Goal: Information Seeking & Learning: Understand process/instructions

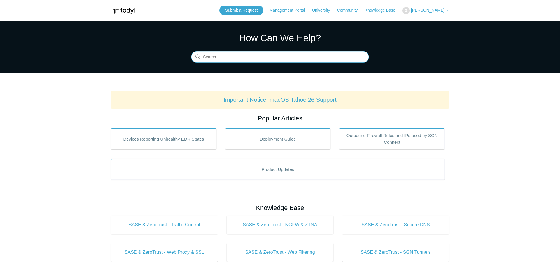
click at [220, 61] on input "Search" at bounding box center [280, 57] width 178 height 12
type input "eicar"
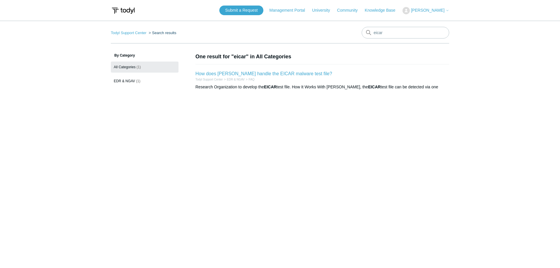
click at [281, 67] on li "How does [PERSON_NAME] handle the EICAR malware test file? Todyl Support Center…" at bounding box center [322, 80] width 254 height 32
click at [277, 71] on h2 "How does Todyl handle the EICAR malware test file?" at bounding box center [263, 73] width 137 height 7
click at [274, 73] on link "How does [PERSON_NAME] handle the EICAR malware test file?" at bounding box center [263, 73] width 137 height 5
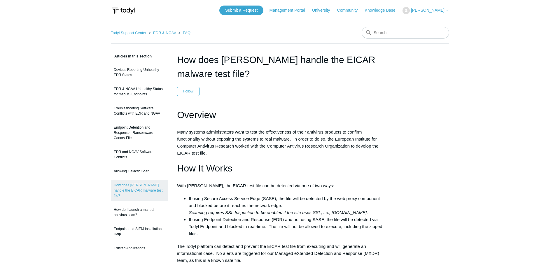
click at [405, 107] on div "Articles in this section Devices Reporting Unhealthy EDR States EDR & NGAV Unhe…" at bounding box center [280, 261] width 338 height 416
click at [249, 91] on header "How does Todyl handle the EICAR malware test file? Follow Not yet followed by a…" at bounding box center [280, 74] width 206 height 43
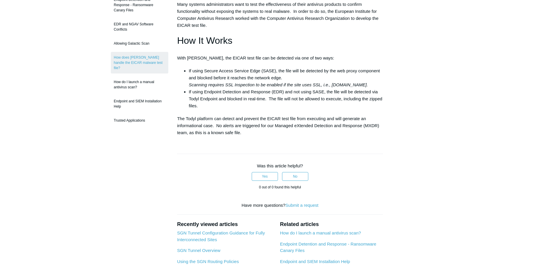
scroll to position [59, 0]
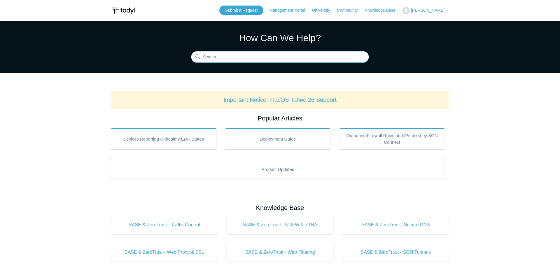
click at [227, 54] on input "Search" at bounding box center [280, 57] width 178 height 12
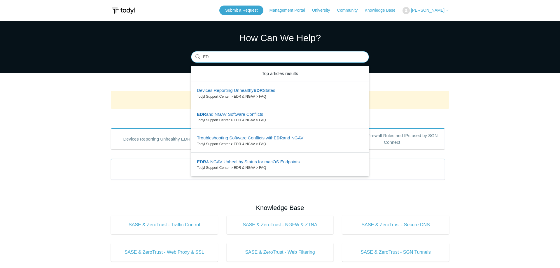
type input "E"
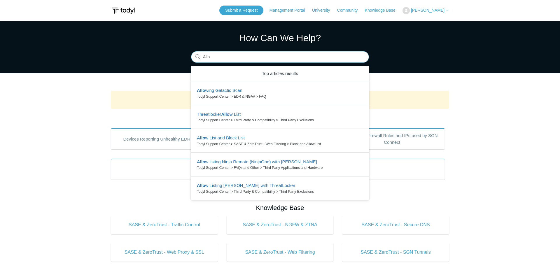
type input "Allow"
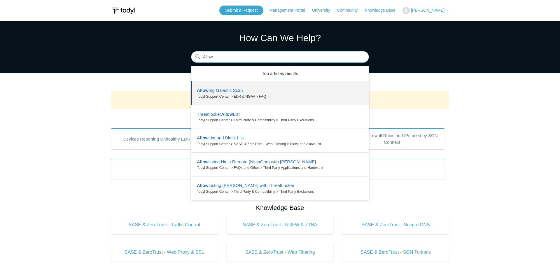
click at [215, 56] on input "Allow" at bounding box center [280, 57] width 178 height 12
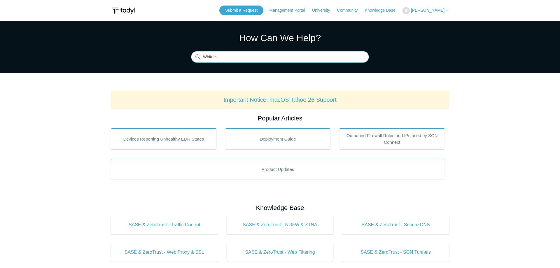
type input "Whitelist"
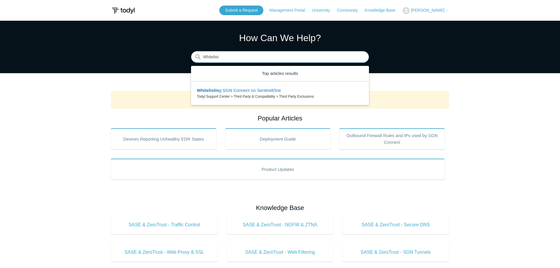
click at [218, 56] on input "Whitelist" at bounding box center [280, 57] width 178 height 12
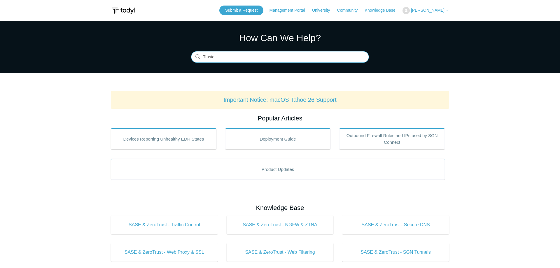
type input "Trusted"
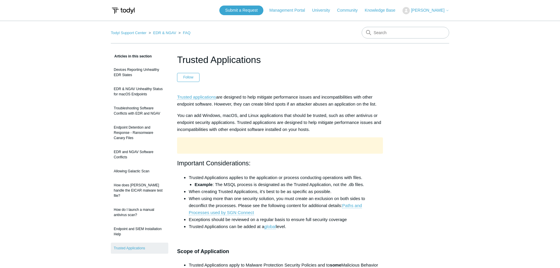
click at [236, 118] on p "You can add Windows, macOS, and Linux applications that should be trusted, such…" at bounding box center [280, 122] width 206 height 21
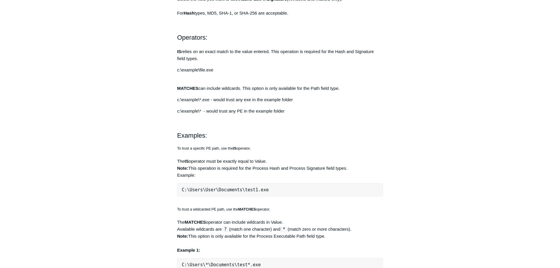
scroll to position [416, 0]
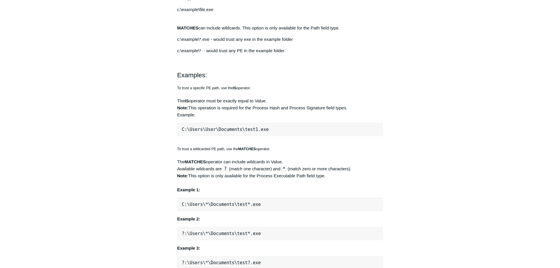
click at [126, 106] on aside "Articles in this section Devices Reporting Unhealthy EDR States EDR & NGAV Unhe…" at bounding box center [139, 95] width 57 height 917
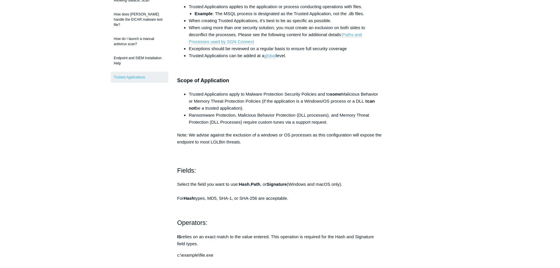
scroll to position [0, 0]
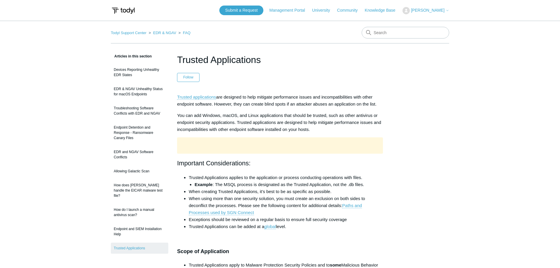
drag, startPoint x: 147, startPoint y: 196, endPoint x: 147, endPoint y: 31, distance: 164.4
drag, startPoint x: 37, startPoint y: 87, endPoint x: 54, endPoint y: 71, distance: 23.7
